Goal: Task Accomplishment & Management: Manage account settings

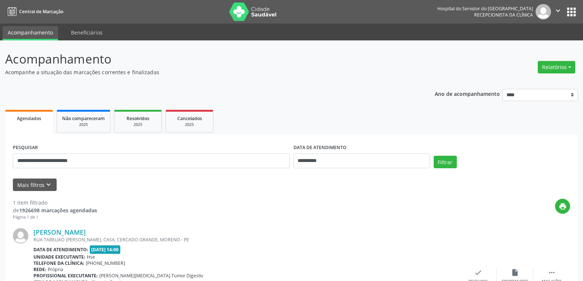
scroll to position [64, 0]
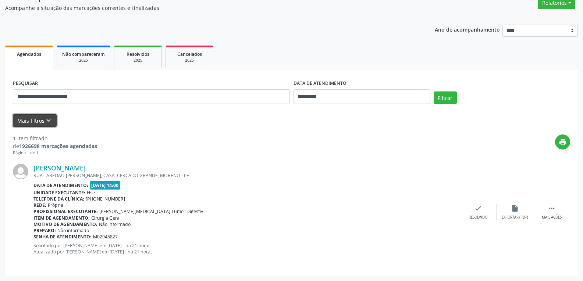
click at [47, 117] on icon "keyboard_arrow_down" at bounding box center [48, 121] width 8 height 8
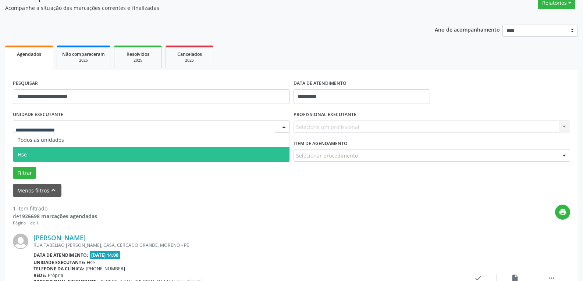
click at [53, 153] on span "Hse" at bounding box center [151, 154] width 276 height 15
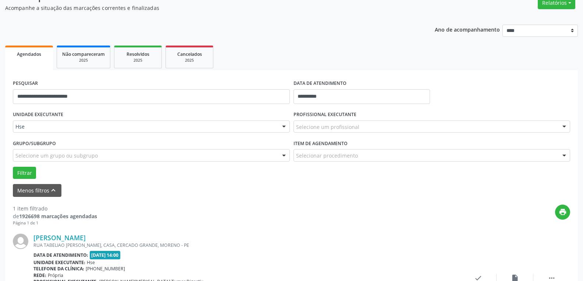
click at [506, 126] on div "Selecione um profissional" at bounding box center [431, 127] width 277 height 12
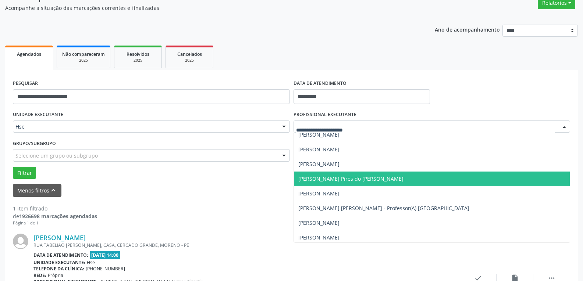
scroll to position [257, 0]
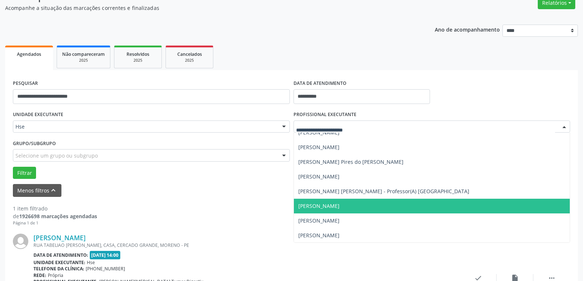
click at [431, 203] on span "[PERSON_NAME]" at bounding box center [432, 206] width 276 height 15
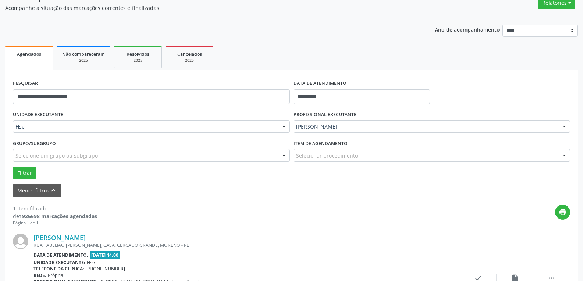
click at [427, 12] on div "**********" at bounding box center [291, 166] width 572 height 360
click at [28, 175] on button "Filtrar" at bounding box center [24, 173] width 23 height 12
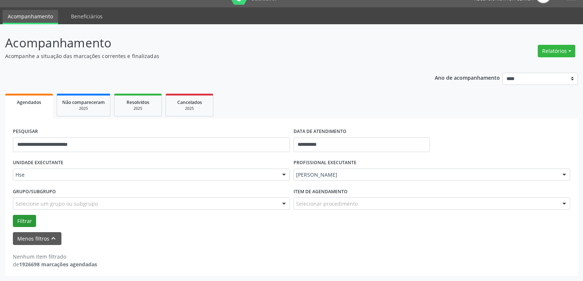
scroll to position [16, 0]
click at [25, 221] on button "Filtrar" at bounding box center [24, 221] width 23 height 12
click at [137, 148] on input "**********" at bounding box center [151, 144] width 277 height 15
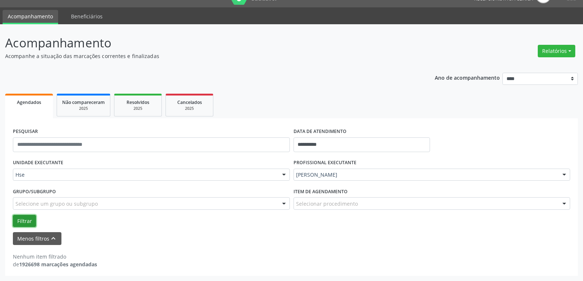
click at [19, 224] on button "Filtrar" at bounding box center [24, 221] width 23 height 12
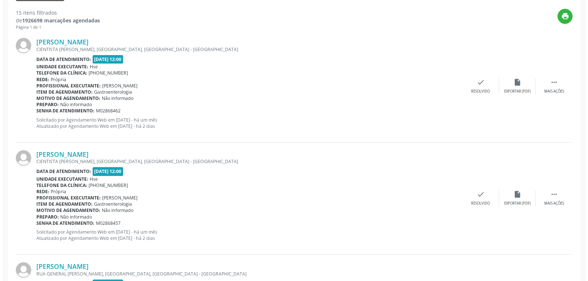
scroll to position [273, 0]
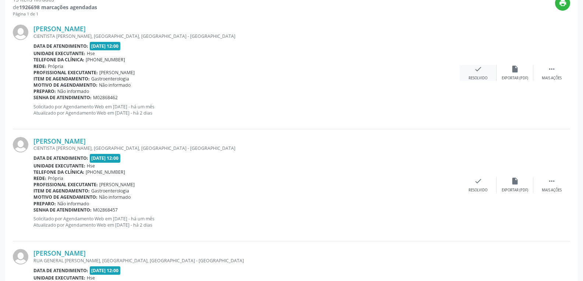
click at [482, 79] on div "Resolvido" at bounding box center [477, 78] width 19 height 5
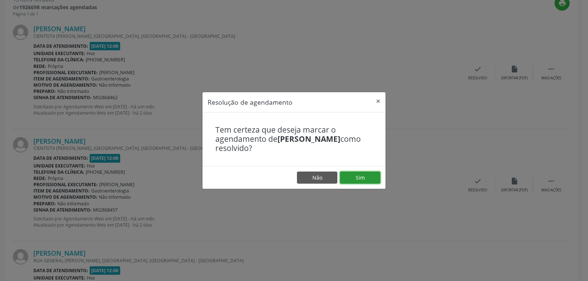
click at [373, 176] on button "Sim" at bounding box center [360, 178] width 40 height 12
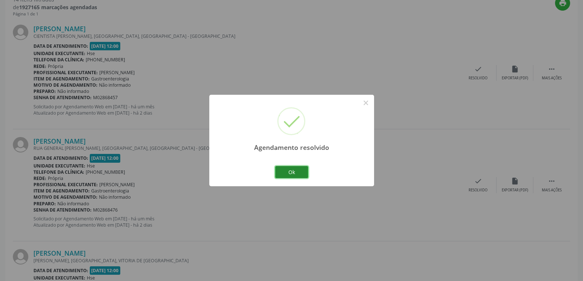
click at [303, 173] on button "Ok" at bounding box center [291, 172] width 33 height 12
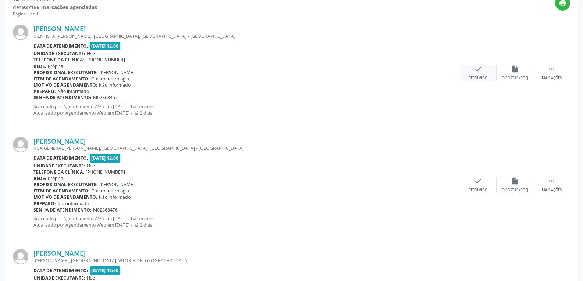
click at [474, 73] on icon "check" at bounding box center [478, 69] width 8 height 8
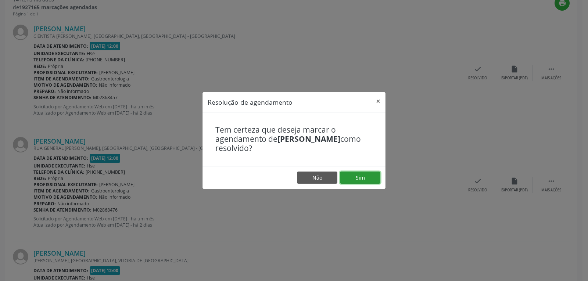
click at [372, 175] on button "Sim" at bounding box center [360, 178] width 40 height 12
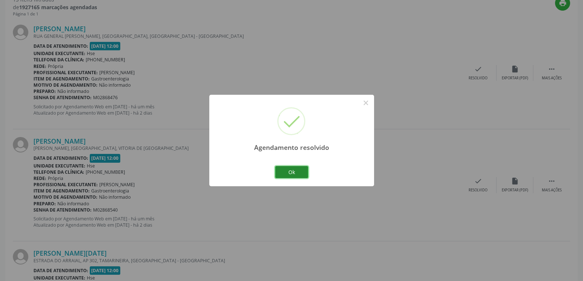
click at [298, 173] on button "Ok" at bounding box center [291, 172] width 33 height 12
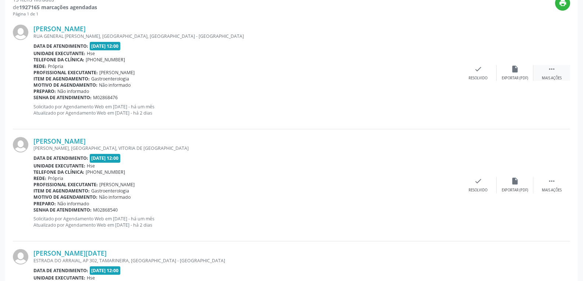
click at [557, 73] on div " Mais ações" at bounding box center [551, 73] width 37 height 16
click at [521, 78] on div "Não compareceu" at bounding box center [514, 78] width 31 height 5
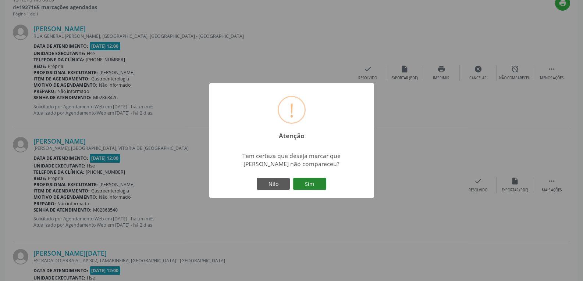
click at [304, 190] on button "Sim" at bounding box center [309, 184] width 33 height 12
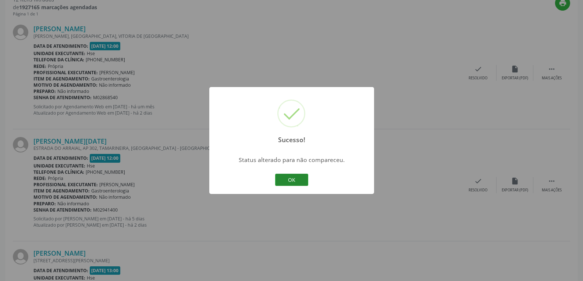
click at [295, 180] on button "OK" at bounding box center [291, 180] width 33 height 12
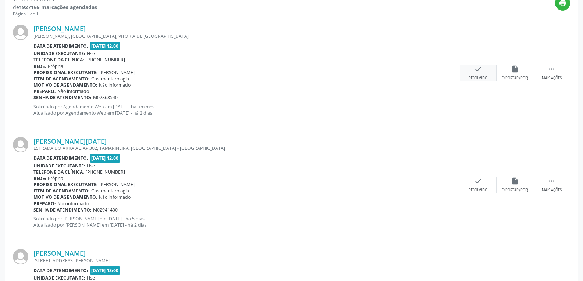
click at [485, 74] on div "check Resolvido" at bounding box center [477, 73] width 37 height 16
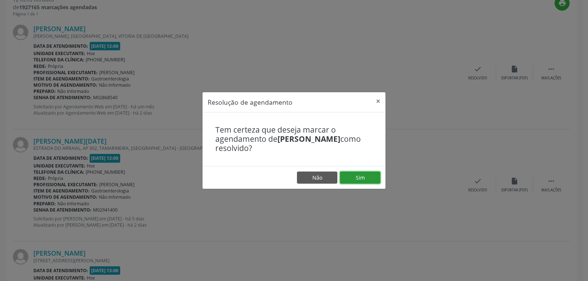
click at [371, 176] on button "Sim" at bounding box center [360, 178] width 40 height 12
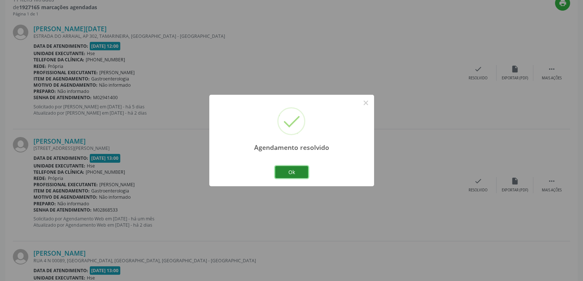
click at [289, 171] on button "Ok" at bounding box center [291, 172] width 33 height 12
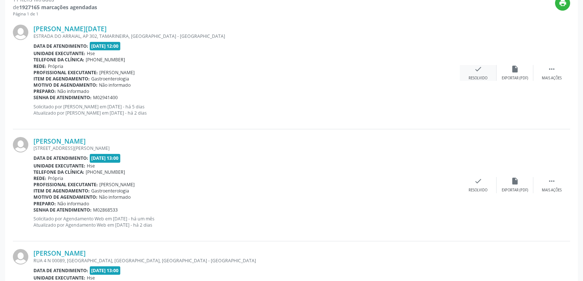
click at [479, 76] on div "Resolvido" at bounding box center [477, 78] width 19 height 5
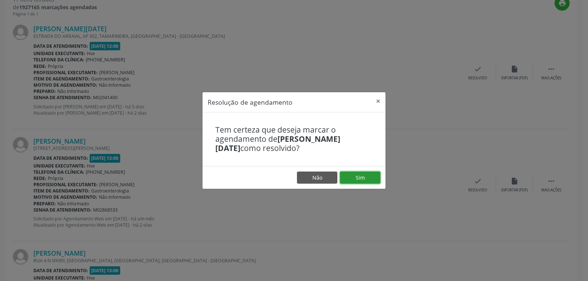
click at [369, 175] on button "Sim" at bounding box center [360, 178] width 40 height 12
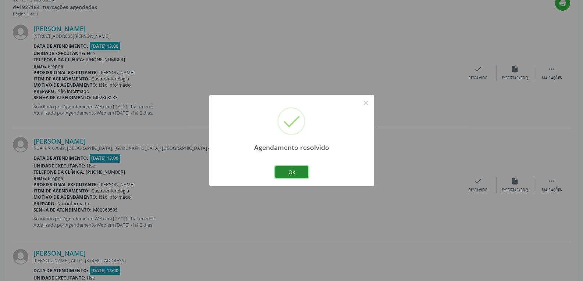
click at [287, 170] on button "Ok" at bounding box center [291, 172] width 33 height 12
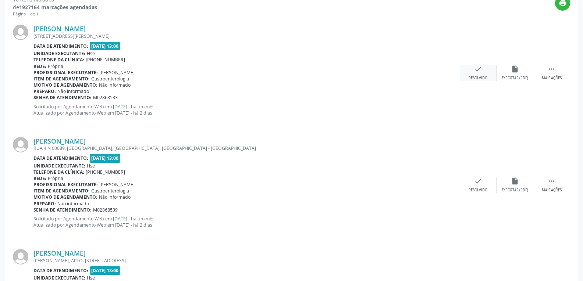
click at [478, 78] on div "Resolvido" at bounding box center [477, 78] width 19 height 5
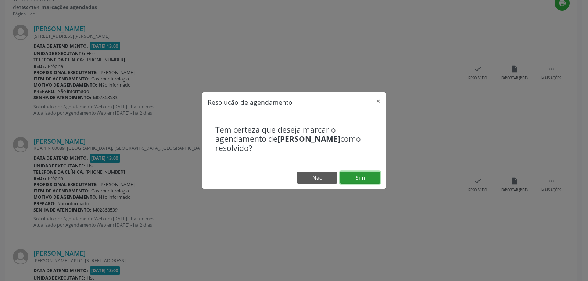
click at [361, 176] on button "Sim" at bounding box center [360, 178] width 40 height 12
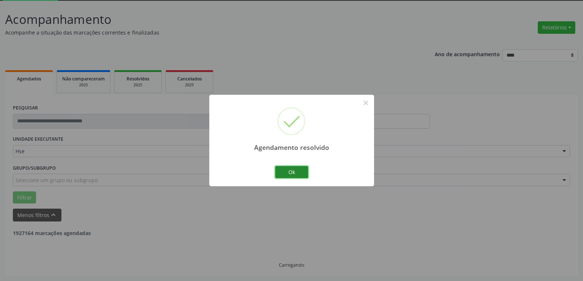
click at [302, 175] on button "Ok" at bounding box center [291, 172] width 33 height 12
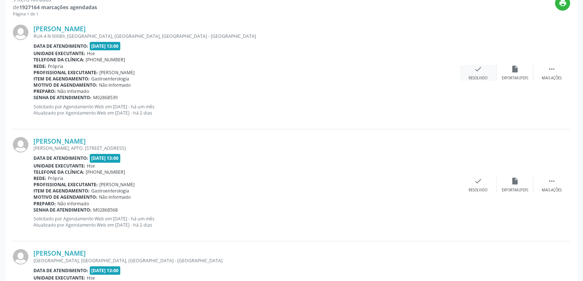
click at [479, 76] on div "Resolvido" at bounding box center [477, 78] width 19 height 5
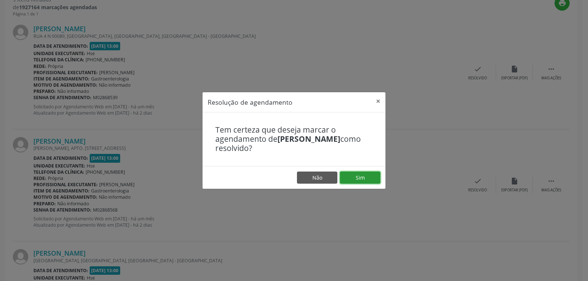
click at [364, 174] on button "Sim" at bounding box center [360, 178] width 40 height 12
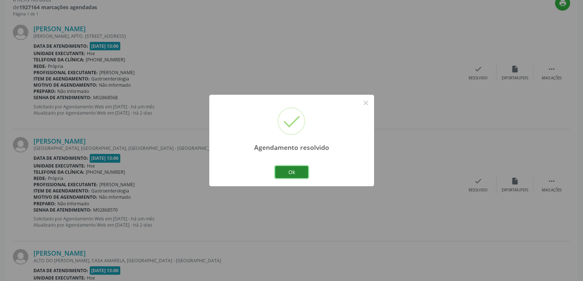
click at [301, 175] on button "Ok" at bounding box center [291, 172] width 33 height 12
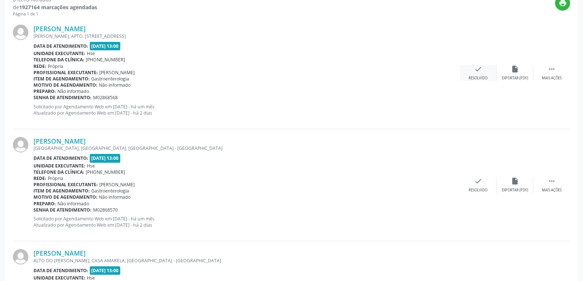
click at [480, 72] on icon "check" at bounding box center [478, 69] width 8 height 8
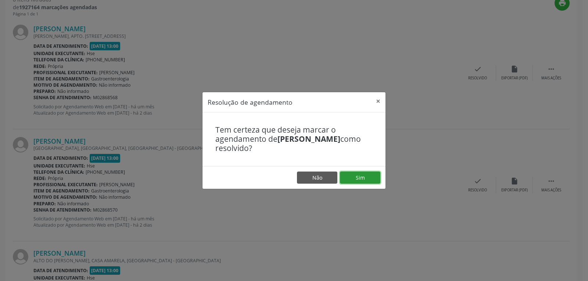
click at [370, 176] on button "Sim" at bounding box center [360, 178] width 40 height 12
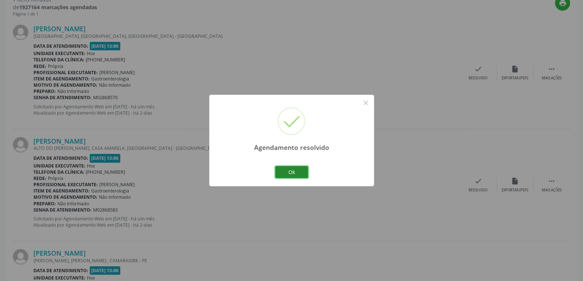
click at [296, 171] on button "Ok" at bounding box center [291, 172] width 33 height 12
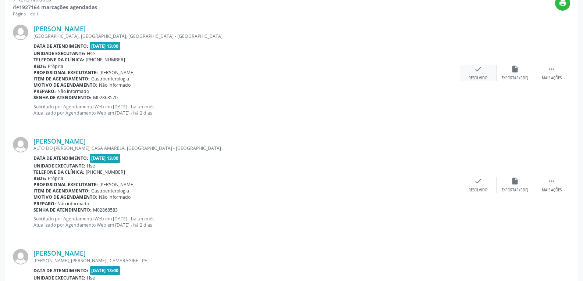
click at [487, 71] on div "check Resolvido" at bounding box center [477, 73] width 37 height 16
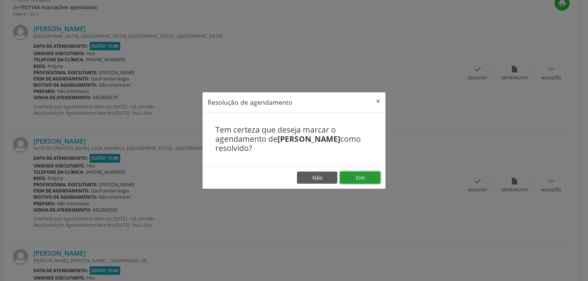
click at [374, 174] on button "Sim" at bounding box center [360, 178] width 40 height 12
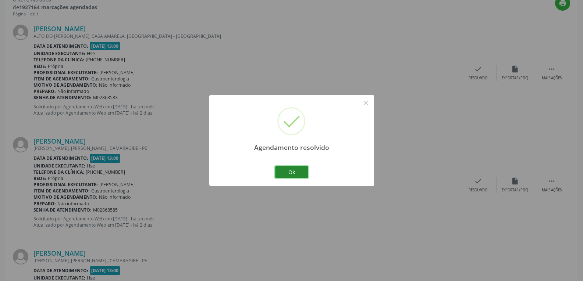
click at [298, 169] on button "Ok" at bounding box center [291, 172] width 33 height 12
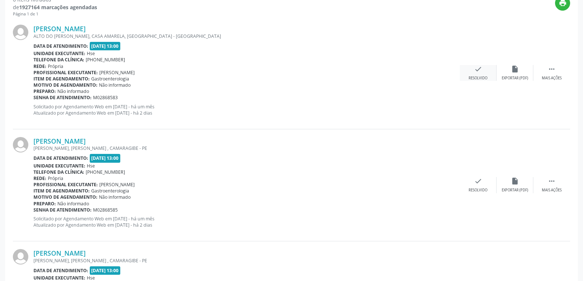
click at [486, 72] on div "check Resolvido" at bounding box center [477, 73] width 37 height 16
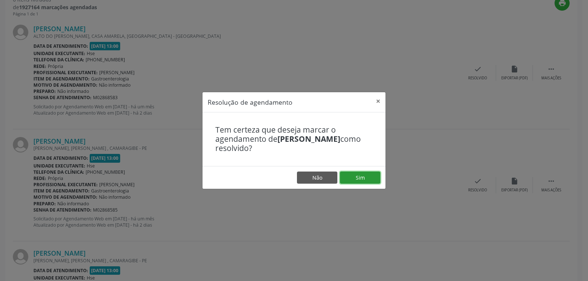
click at [361, 176] on button "Sim" at bounding box center [360, 178] width 40 height 12
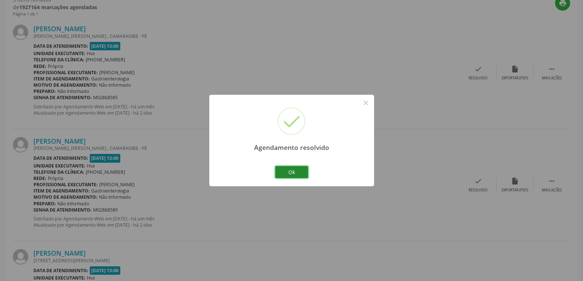
click at [294, 171] on button "Ok" at bounding box center [291, 172] width 33 height 12
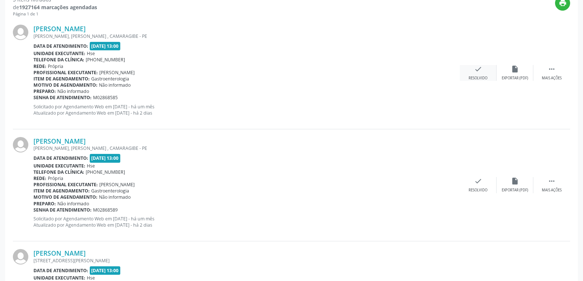
click at [480, 68] on icon "check" at bounding box center [478, 69] width 8 height 8
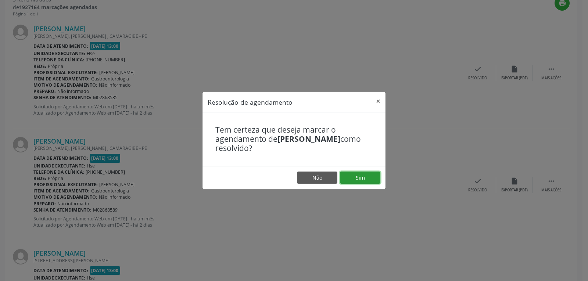
click at [359, 175] on button "Sim" at bounding box center [360, 178] width 40 height 12
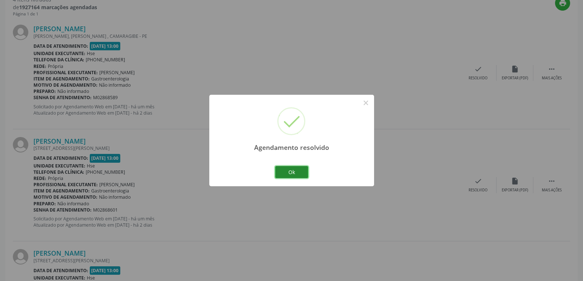
click at [292, 173] on button "Ok" at bounding box center [291, 172] width 33 height 12
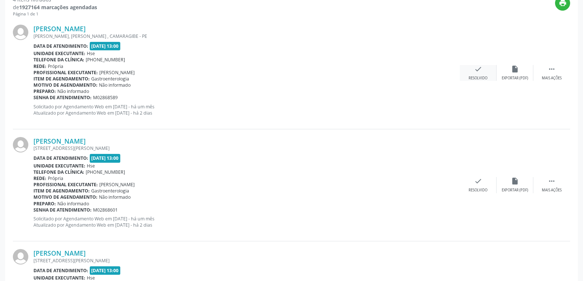
click at [473, 76] on div "Resolvido" at bounding box center [477, 78] width 19 height 5
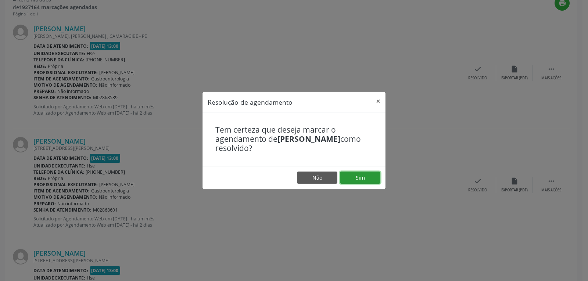
click at [357, 179] on button "Sim" at bounding box center [360, 178] width 40 height 12
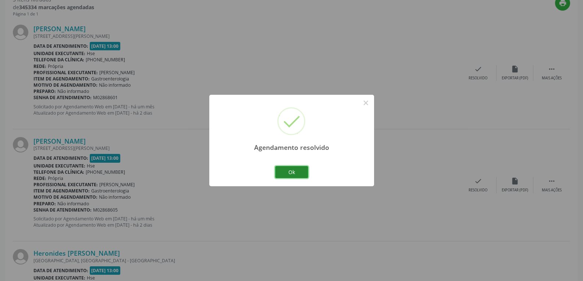
click at [294, 174] on button "Ok" at bounding box center [291, 172] width 33 height 12
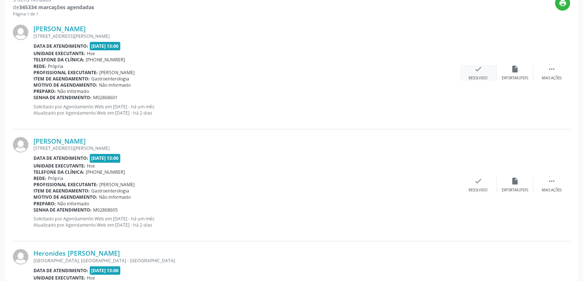
click at [476, 75] on div "check Resolvido" at bounding box center [477, 73] width 37 height 16
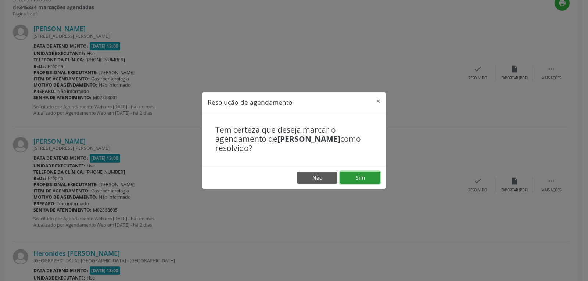
click at [363, 174] on button "Sim" at bounding box center [360, 178] width 40 height 12
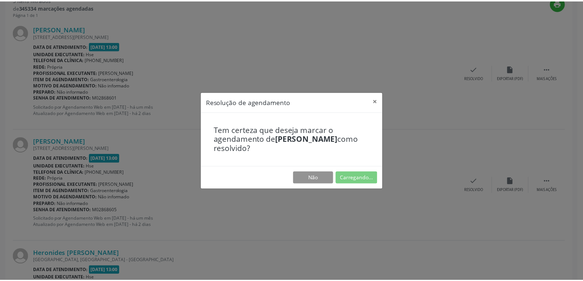
scroll to position [32, 0]
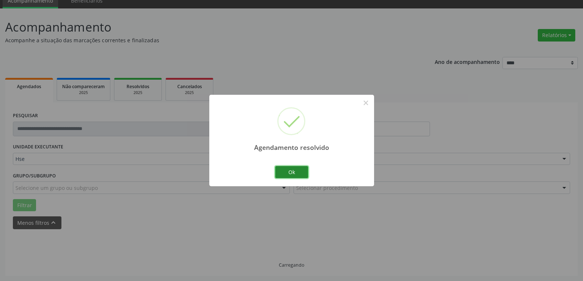
click at [289, 173] on button "Ok" at bounding box center [291, 172] width 33 height 12
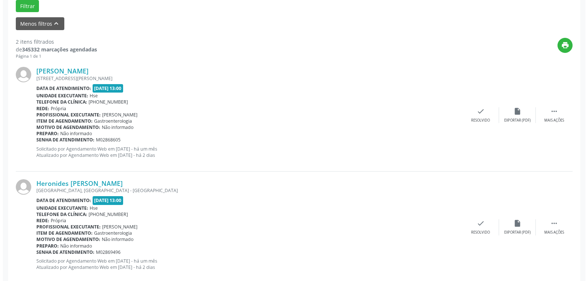
scroll to position [246, 0]
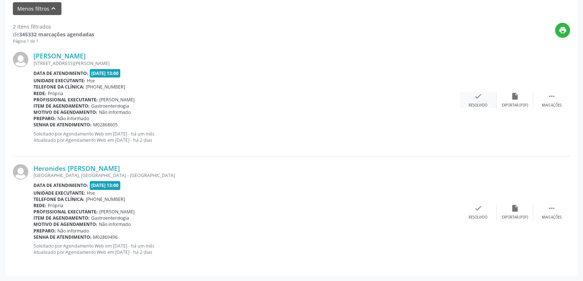
click at [479, 97] on icon "check" at bounding box center [478, 96] width 8 height 8
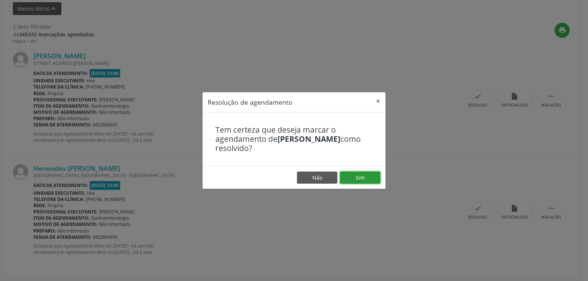
click at [376, 177] on button "Sim" at bounding box center [360, 178] width 40 height 12
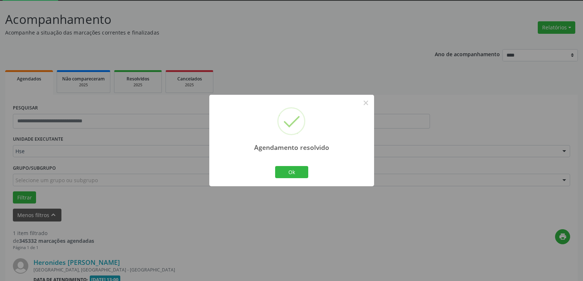
scroll to position [134, 0]
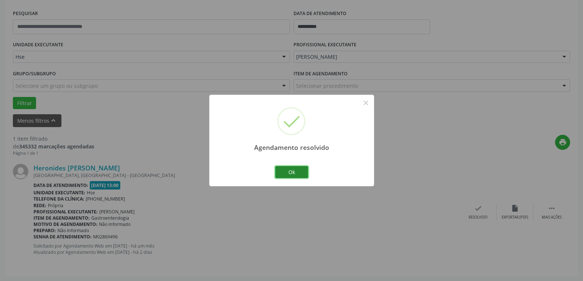
click at [298, 175] on button "Ok" at bounding box center [291, 172] width 33 height 12
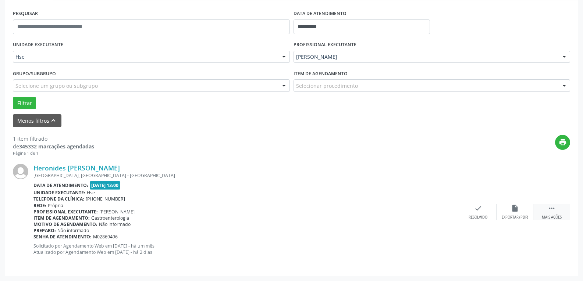
click at [559, 209] on div " Mais ações" at bounding box center [551, 212] width 37 height 16
click at [518, 209] on icon "alarm_off" at bounding box center [515, 208] width 8 height 8
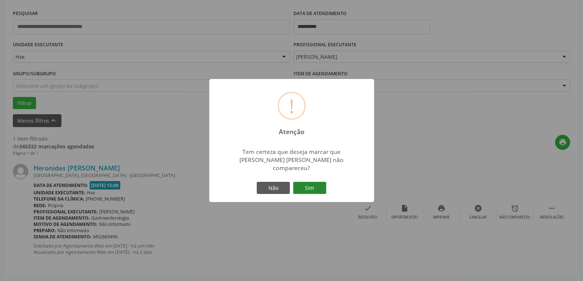
click at [310, 186] on button "Sim" at bounding box center [309, 188] width 33 height 12
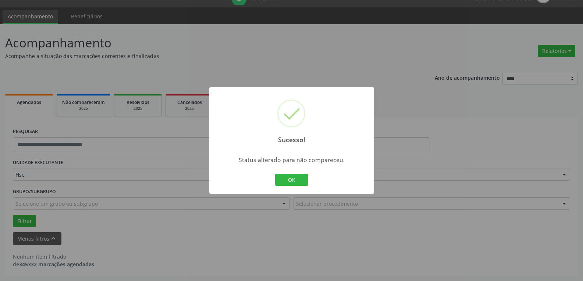
scroll to position [16, 0]
click at [297, 181] on button "OK" at bounding box center [291, 180] width 33 height 12
